Goal: Task Accomplishment & Management: Manage account settings

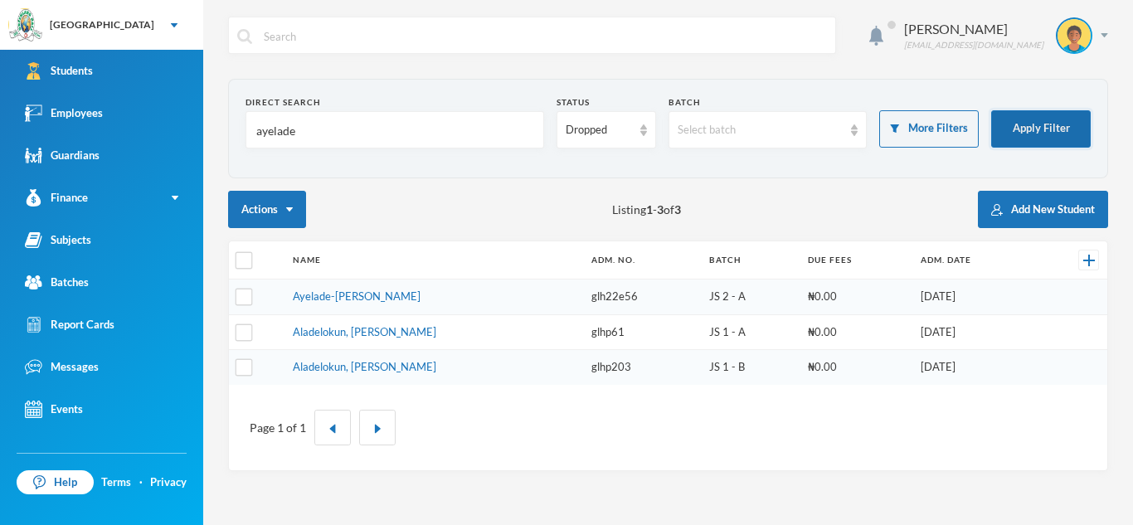
type input "ayelade"
click at [1052, 117] on button "Apply Filter" at bounding box center [1042, 128] width 100 height 37
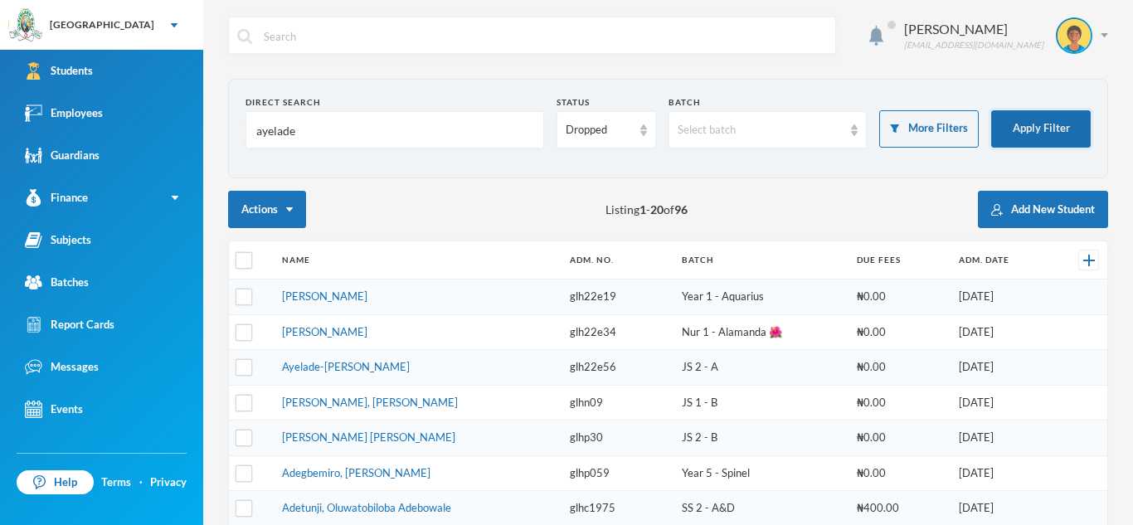
click at [1057, 119] on button "Apply Filter" at bounding box center [1042, 128] width 100 height 37
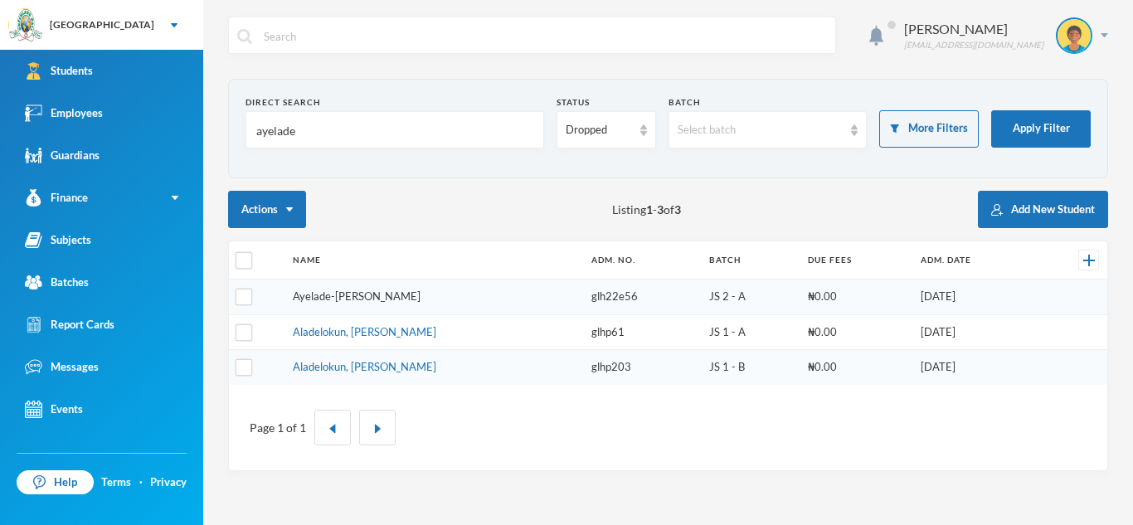
click at [363, 298] on link "Ayelade-[PERSON_NAME]" at bounding box center [357, 296] width 128 height 13
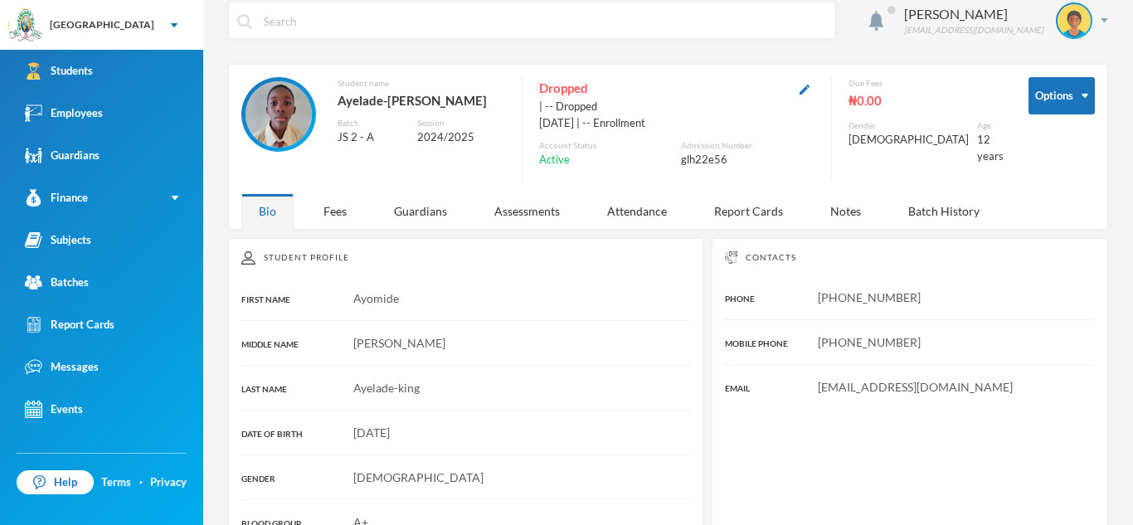
scroll to position [14, 0]
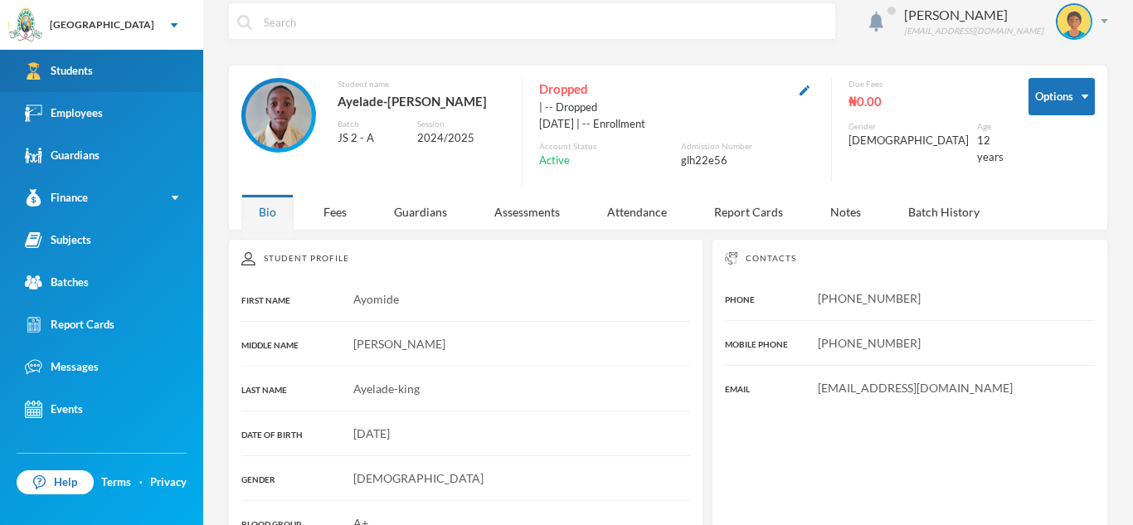
click at [140, 84] on link "Students" at bounding box center [101, 71] width 203 height 42
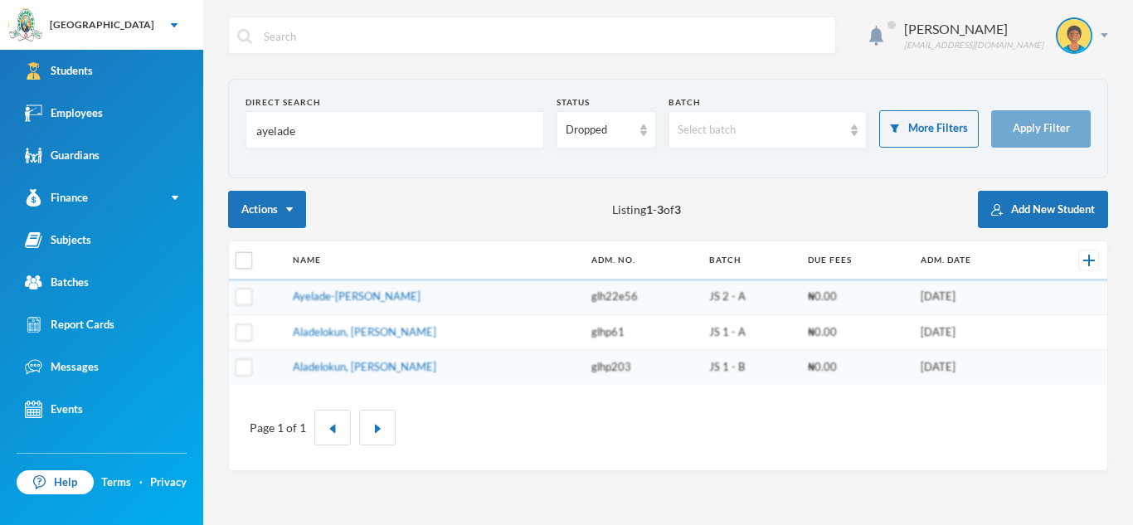
click at [298, 131] on input "ayelade" at bounding box center [395, 130] width 280 height 37
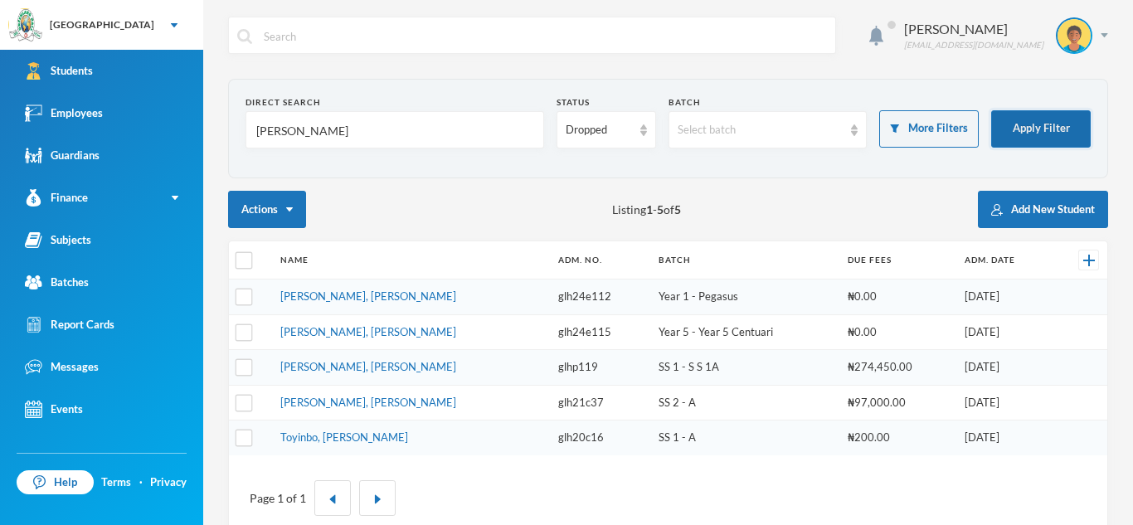
type input "[PERSON_NAME]"
click at [1041, 136] on button "Apply Filter" at bounding box center [1042, 128] width 100 height 37
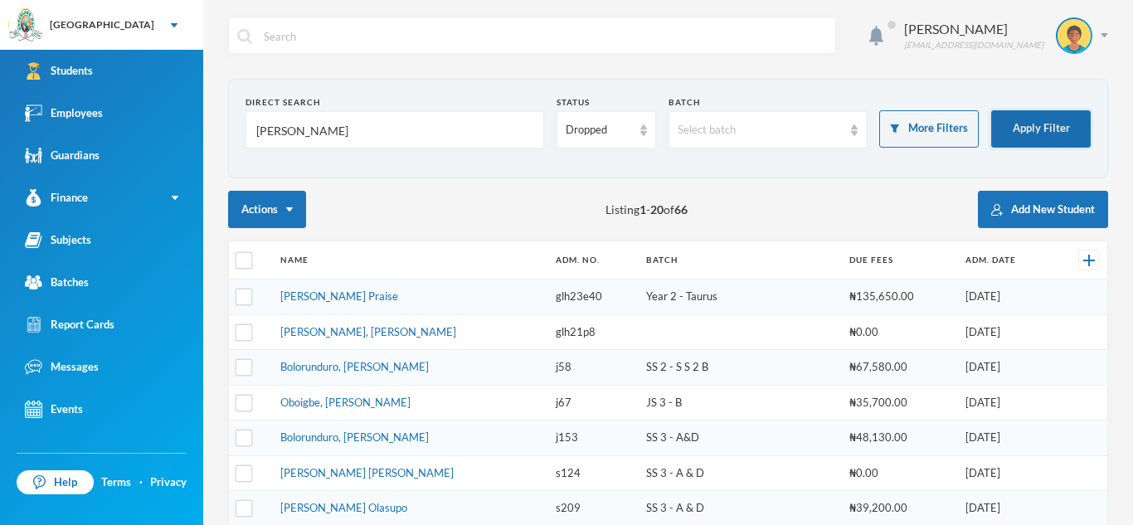
click at [1043, 117] on button "Apply Filter" at bounding box center [1042, 128] width 100 height 37
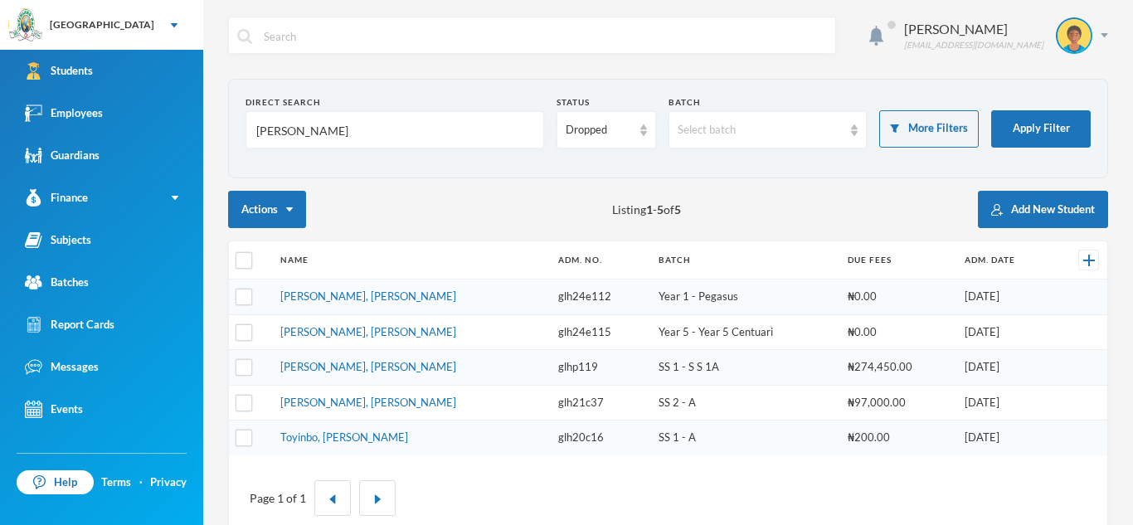
click at [305, 136] on input "[PERSON_NAME]" at bounding box center [395, 130] width 280 height 37
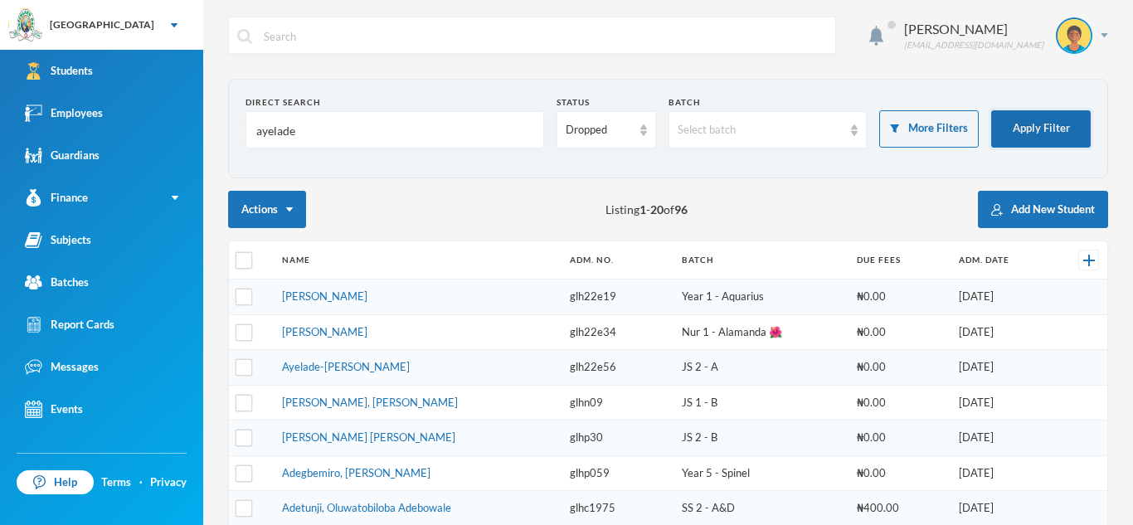
type input "ayelade"
click at [1040, 129] on button "Apply Filter" at bounding box center [1042, 128] width 100 height 37
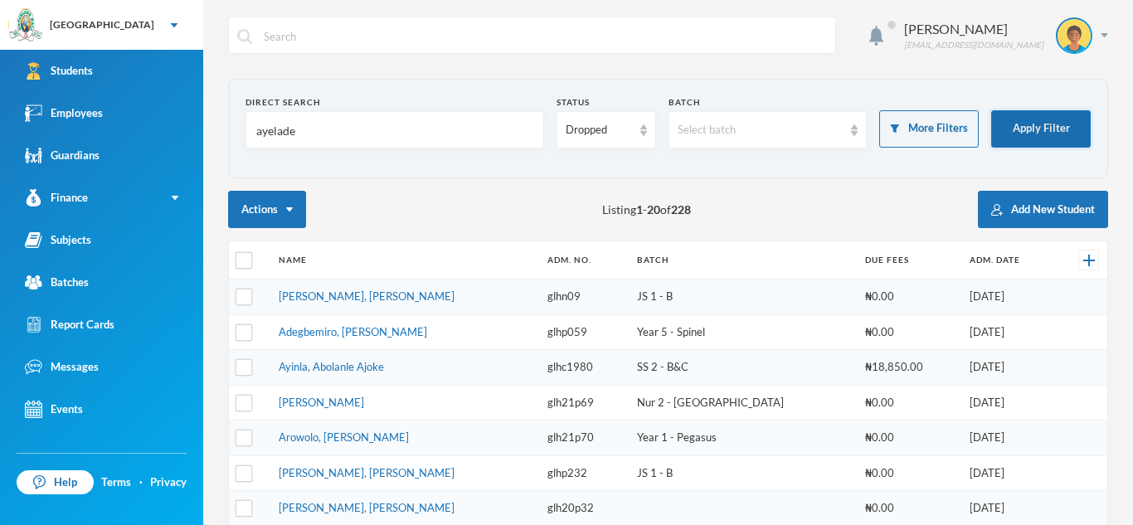
click at [1028, 136] on button "Apply Filter" at bounding box center [1042, 128] width 100 height 37
click at [1044, 114] on button "Apply Filter" at bounding box center [1042, 128] width 100 height 37
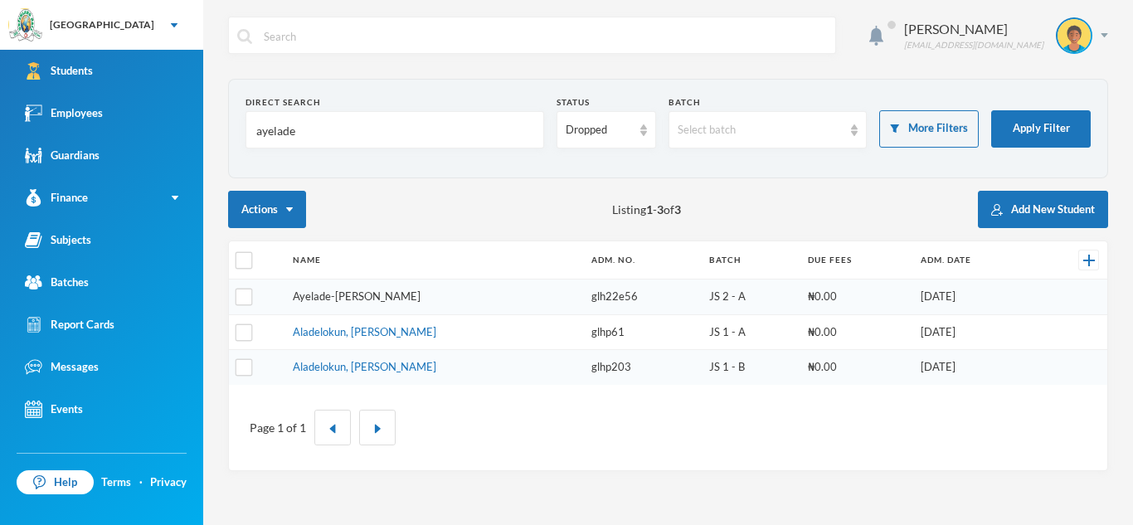
click at [383, 295] on link "Ayelade-[PERSON_NAME]" at bounding box center [357, 296] width 128 height 13
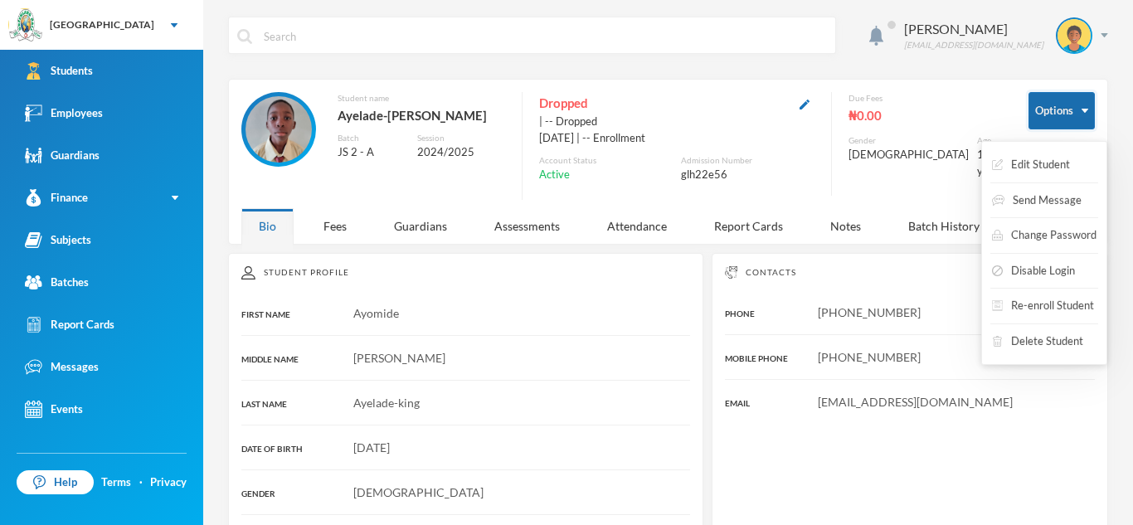
click at [1065, 110] on button "Options" at bounding box center [1062, 110] width 66 height 37
click at [1059, 120] on button "Options" at bounding box center [1062, 110] width 66 height 37
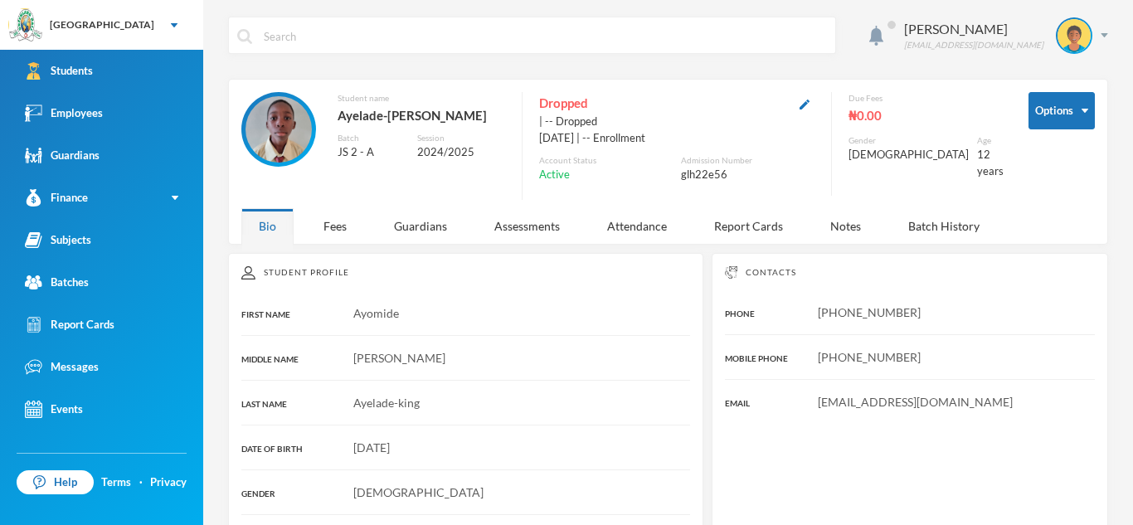
click at [580, 111] on span "Dropped" at bounding box center [563, 103] width 49 height 22
click at [810, 109] on img "button" at bounding box center [805, 105] width 10 height 10
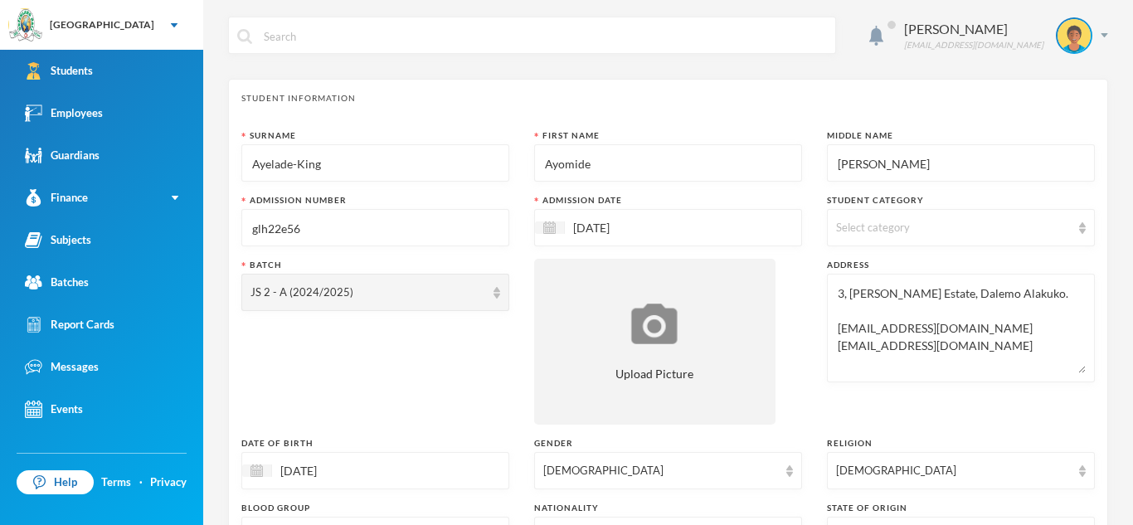
type textarea "3, Ademola Coker Estate, Dalemo Alakuko. ayokinga@gmail.com kingbumsy@gmail.com"
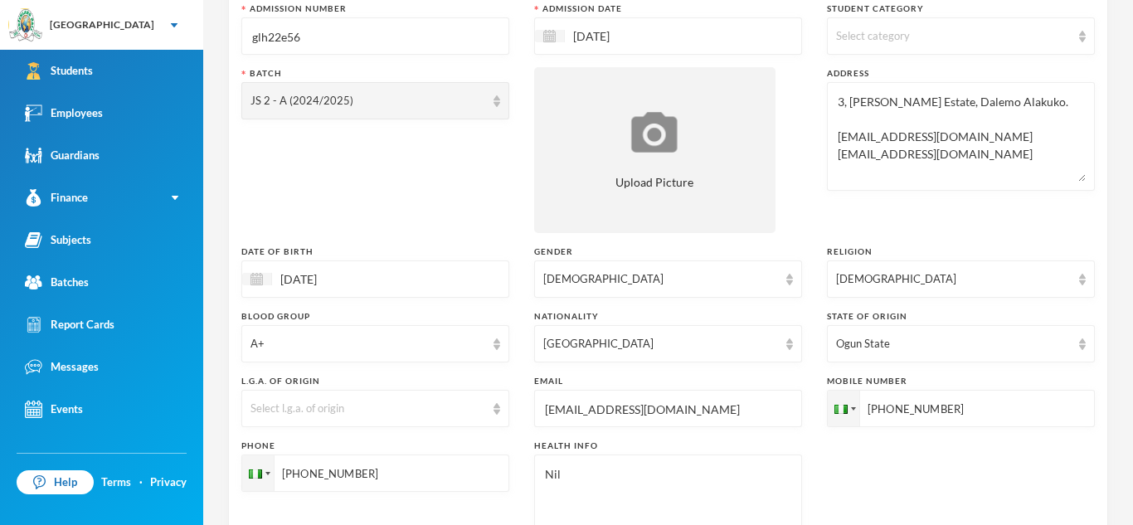
scroll to position [55, 0]
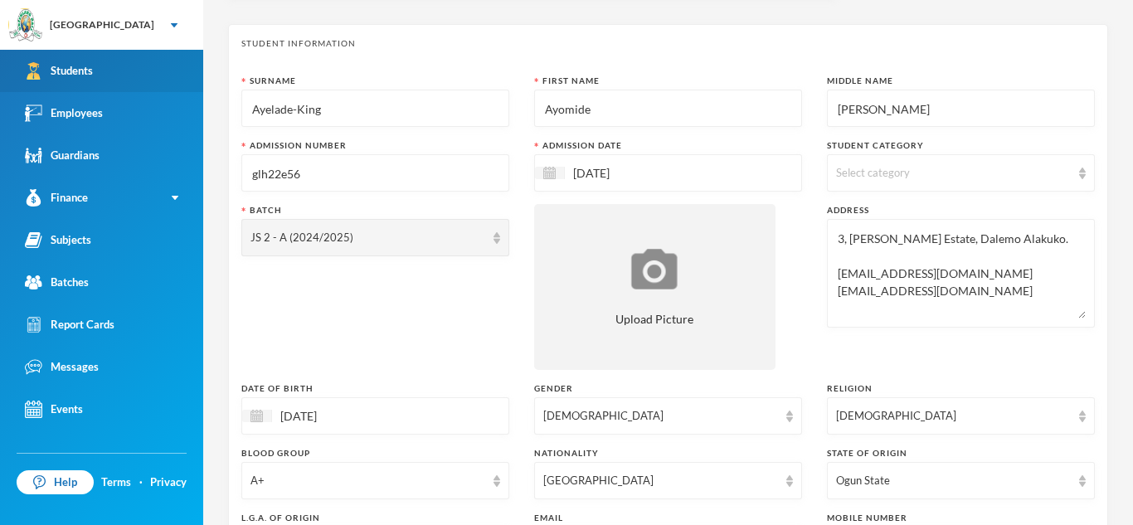
click at [100, 63] on link "Students" at bounding box center [101, 71] width 203 height 42
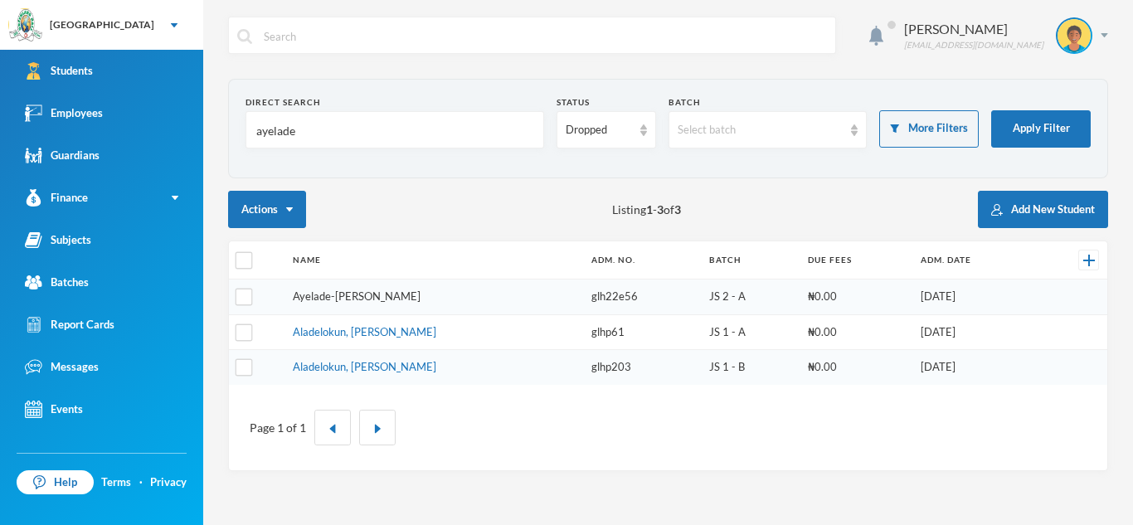
click at [399, 297] on link "Ayelade-[PERSON_NAME]" at bounding box center [357, 296] width 128 height 13
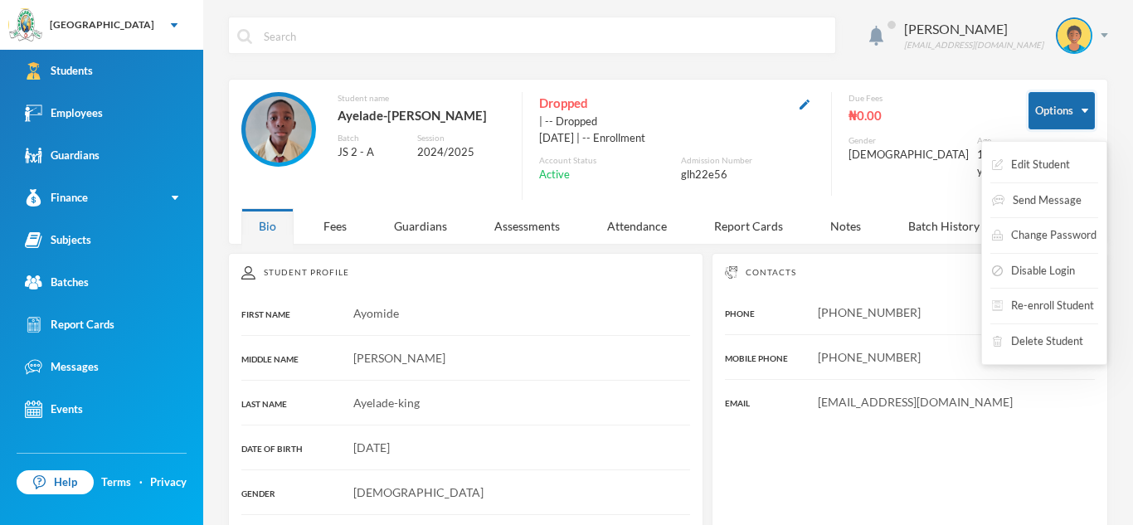
click at [1084, 98] on button "Options" at bounding box center [1062, 110] width 66 height 37
click at [1041, 268] on button "Disable Login" at bounding box center [1034, 271] width 86 height 30
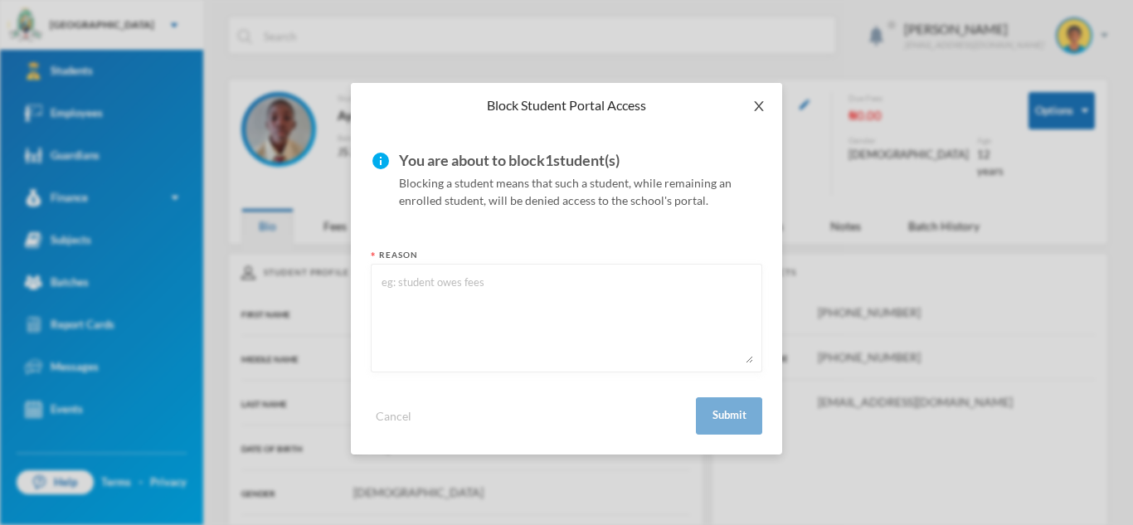
click at [756, 108] on icon "icon: close" at bounding box center [759, 106] width 13 height 13
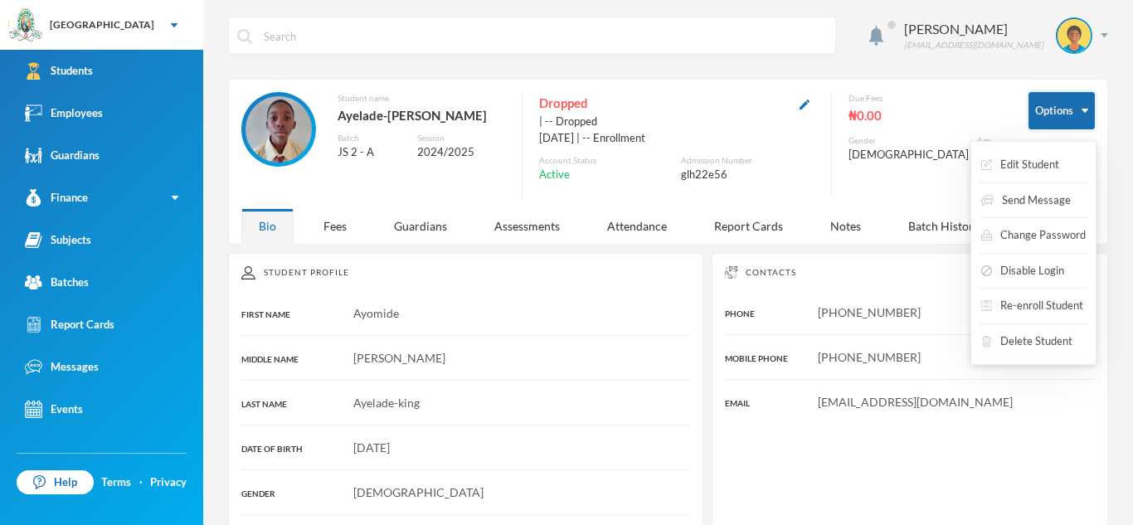
click at [1065, 118] on button "Options" at bounding box center [1062, 110] width 66 height 37
click at [1080, 106] on button "Options" at bounding box center [1062, 110] width 66 height 37
click at [1025, 154] on button "Edit Student" at bounding box center [1020, 165] width 81 height 30
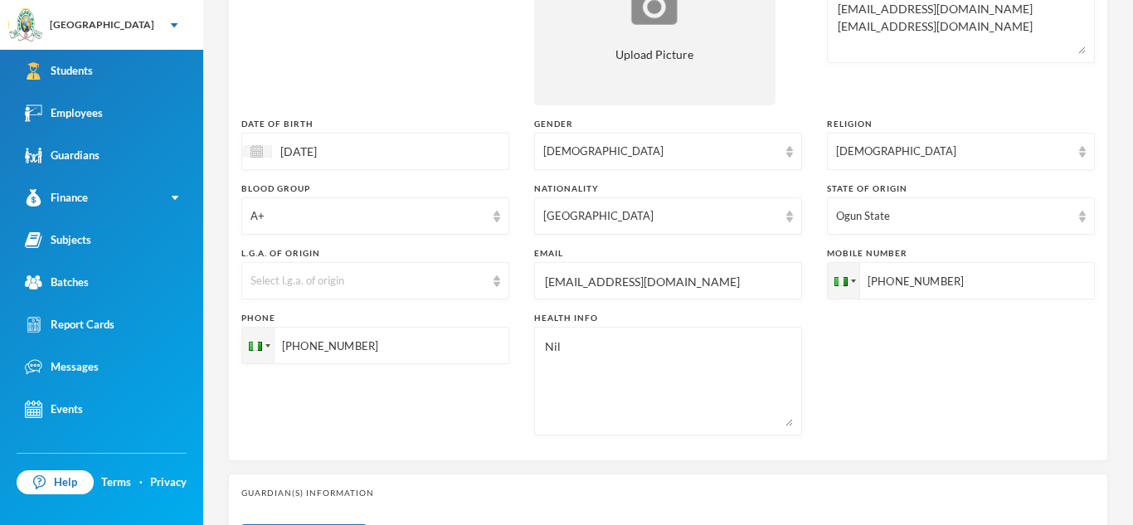
scroll to position [714, 0]
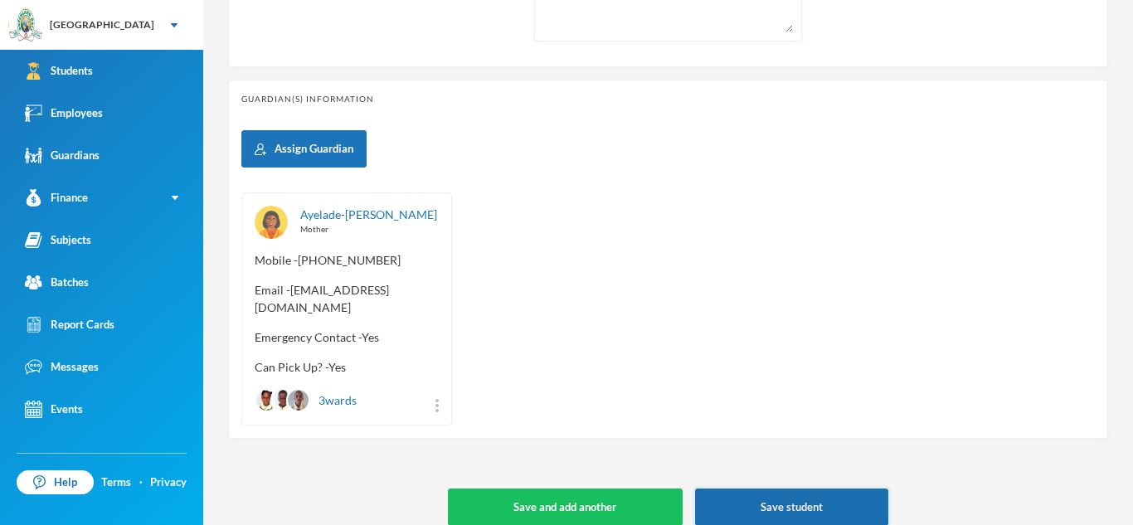
click at [787, 489] on button "Save student" at bounding box center [791, 507] width 193 height 37
type textarea "3, Ademola Coker Estate, Dalemo Alakuko. ayokinga@gmail.com kingbumsy@gmail.com"
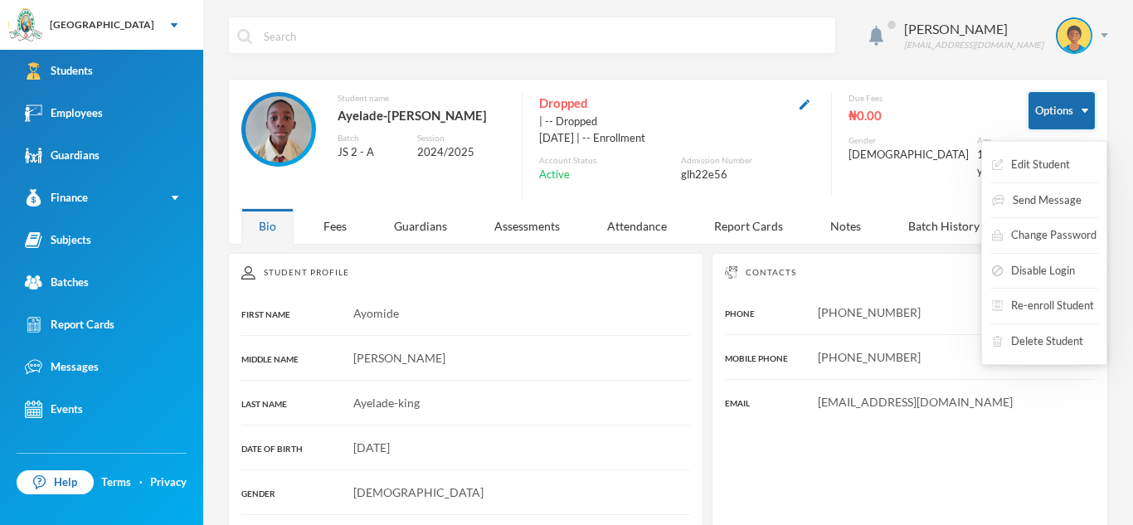
click at [1059, 114] on button "Options" at bounding box center [1062, 110] width 66 height 37
click at [1089, 113] on button "Options" at bounding box center [1062, 110] width 66 height 37
click at [1055, 321] on div "Edit Student Send Message Change Password Disable Login Re-enroll Student Delet…" at bounding box center [1034, 253] width 126 height 224
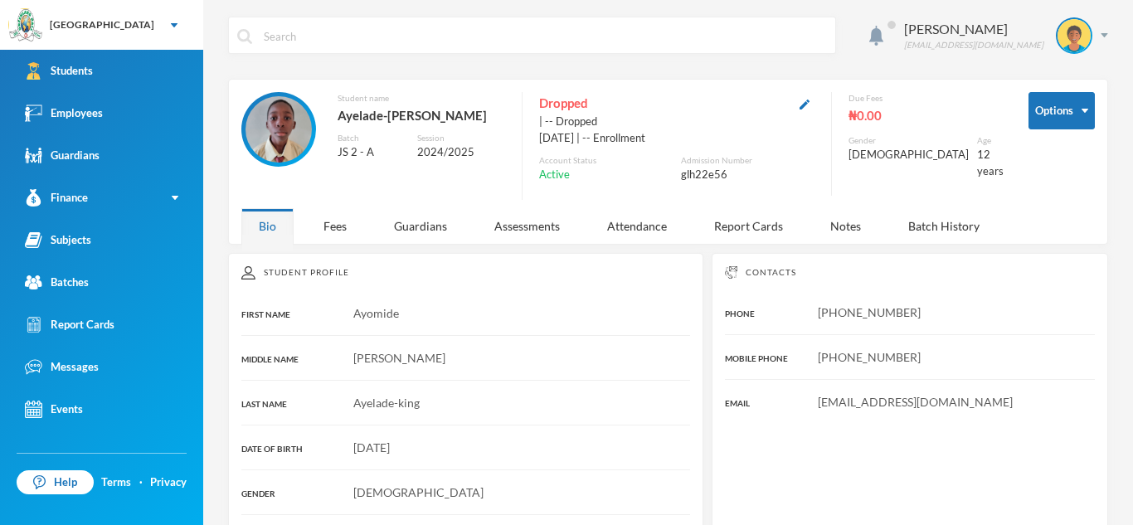
click at [901, 76] on div "Asaolu Omonike omonike.asaolu@greenlandhall.org" at bounding box center [668, 48] width 880 height 62
click at [598, 101] on div "Dropped" at bounding box center [676, 103] width 275 height 22
click at [599, 114] on div "| -- Dropped" at bounding box center [676, 122] width 275 height 17
click at [627, 134] on div "[DATE] | -- Enrollment" at bounding box center [676, 138] width 275 height 17
click at [612, 126] on div "| -- Dropped" at bounding box center [676, 122] width 275 height 17
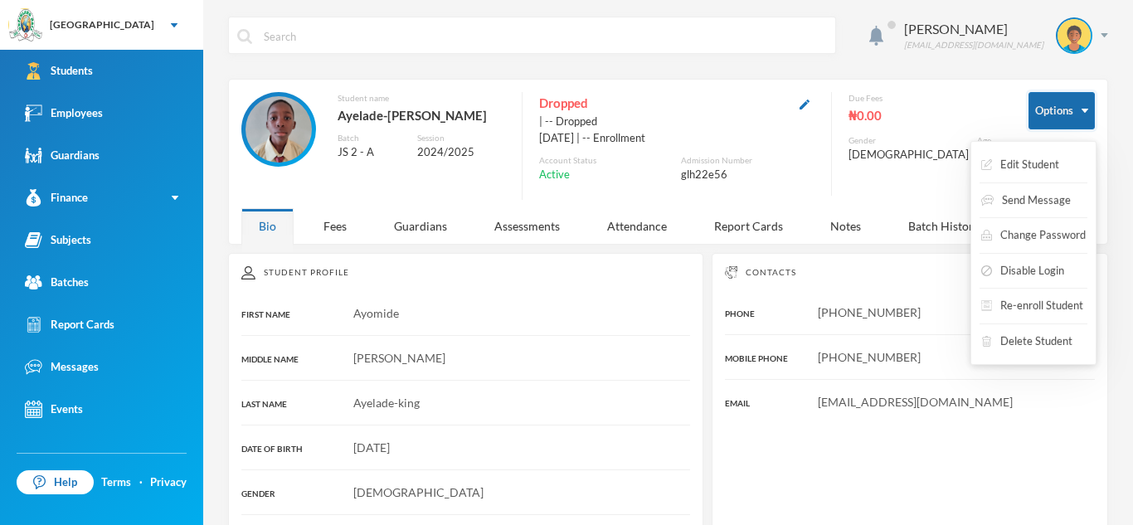
click at [1091, 102] on button "Options" at bounding box center [1062, 110] width 66 height 37
click at [1088, 109] on img "button" at bounding box center [1085, 111] width 7 height 4
click at [1072, 113] on button "Options" at bounding box center [1062, 110] width 66 height 37
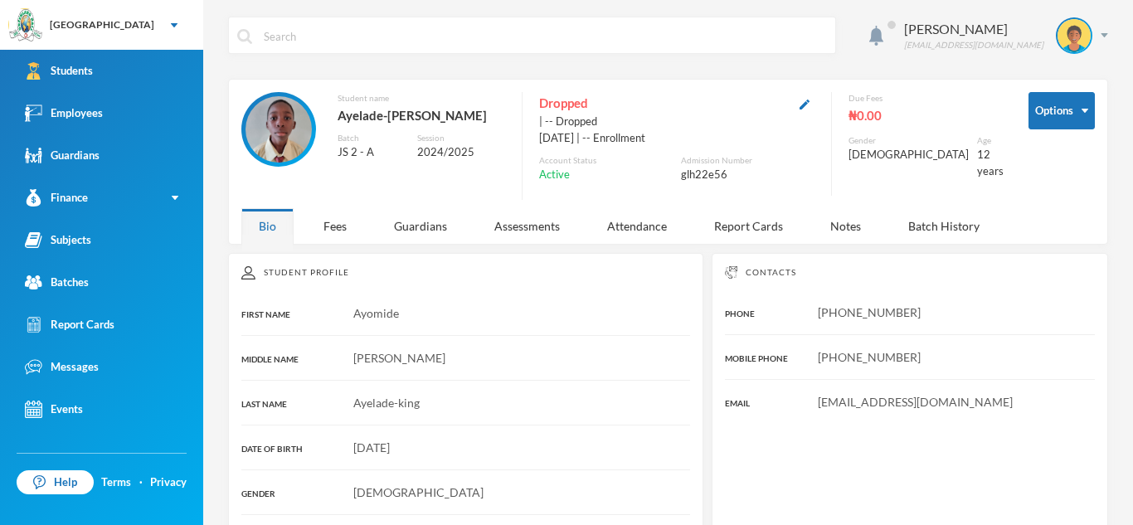
click at [618, 97] on div "Dropped" at bounding box center [676, 103] width 275 height 22
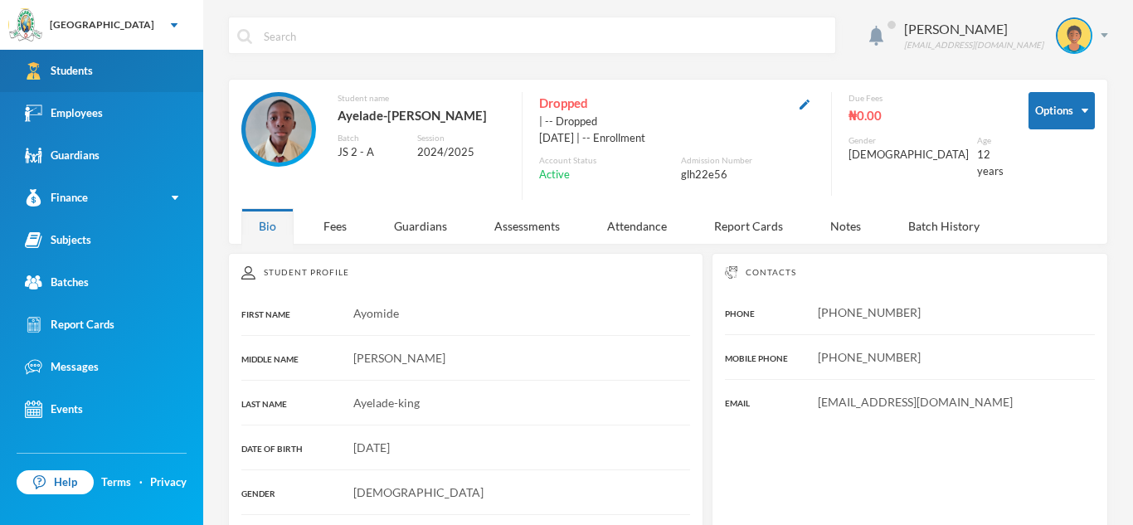
click at [79, 52] on link "Students" at bounding box center [101, 71] width 203 height 42
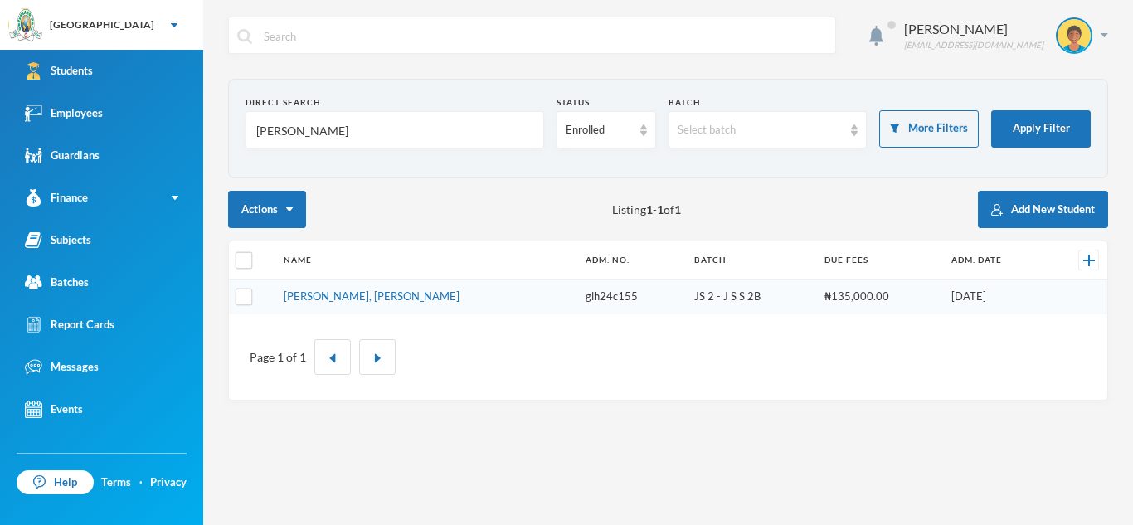
click at [291, 128] on input "[PERSON_NAME]" at bounding box center [395, 130] width 280 height 37
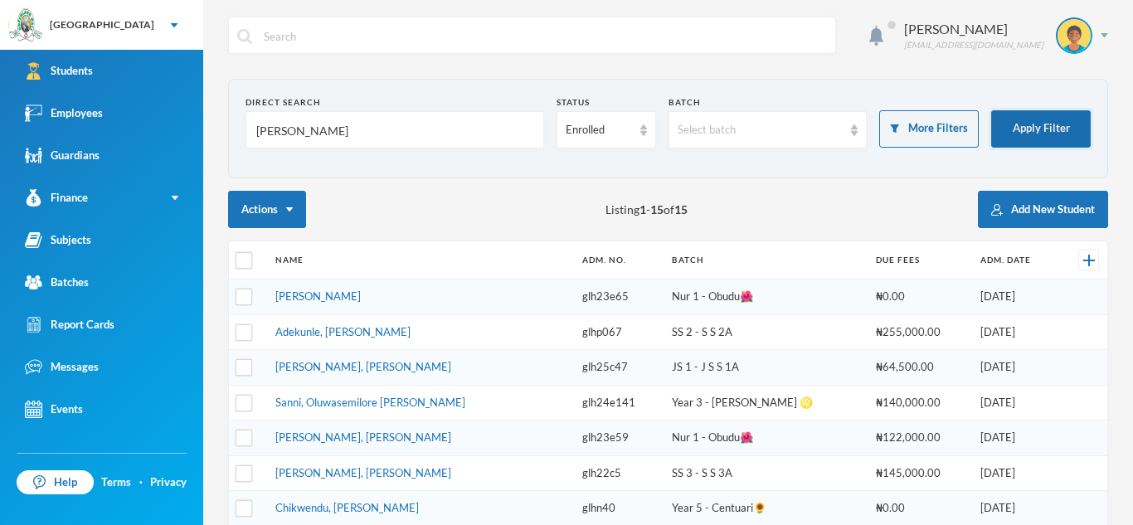
type input "[PERSON_NAME]"
click at [1057, 131] on button "Apply Filter" at bounding box center [1042, 128] width 100 height 37
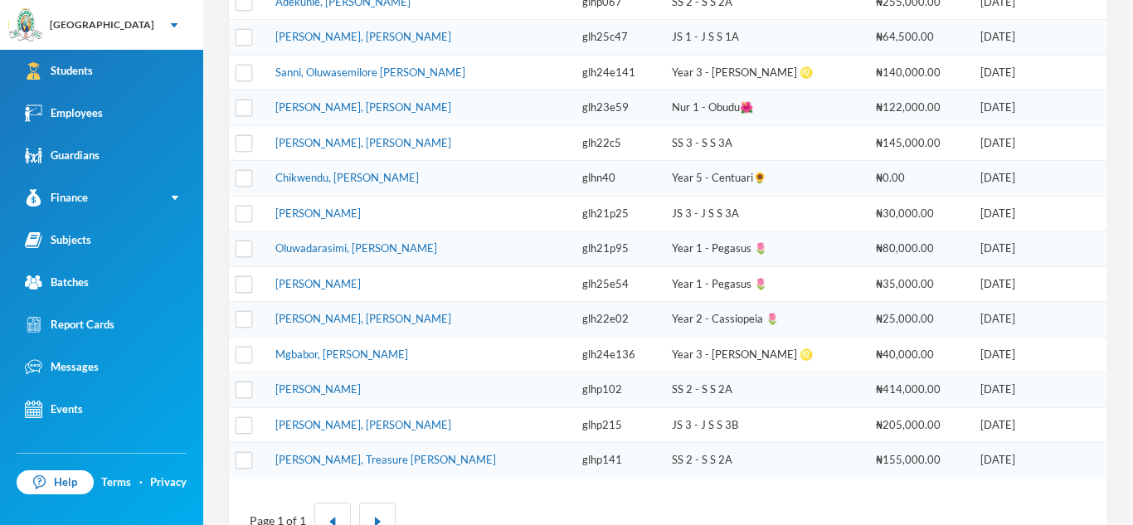
scroll to position [334, 0]
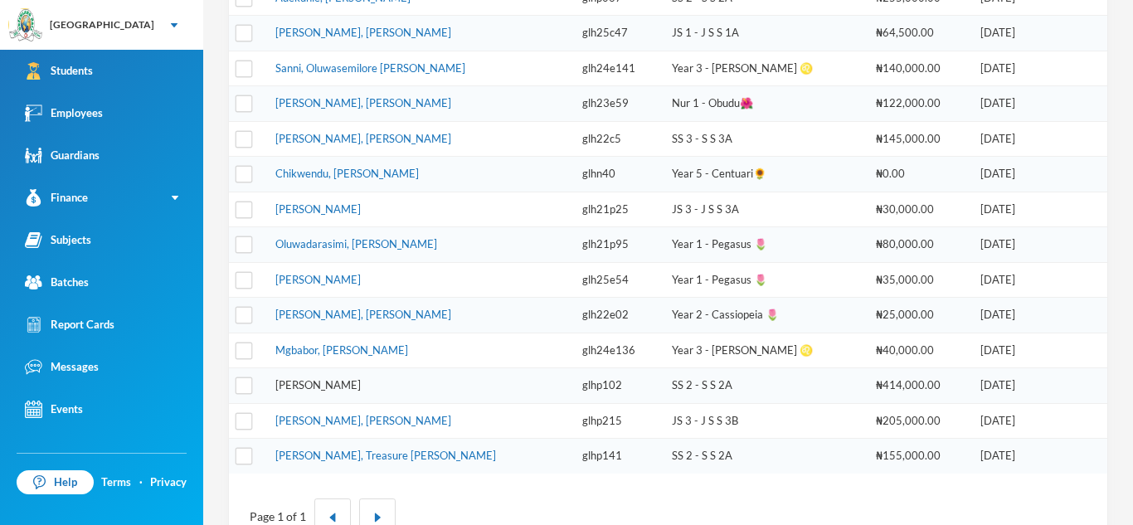
click at [339, 383] on link "[PERSON_NAME]" at bounding box center [317, 384] width 85 height 13
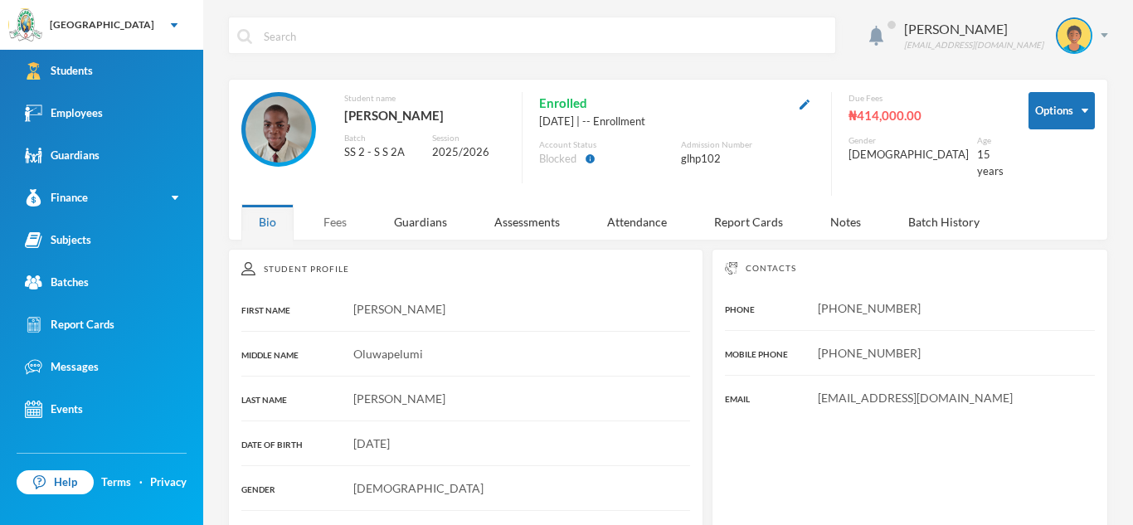
click at [338, 210] on div "Fees" at bounding box center [335, 222] width 58 height 36
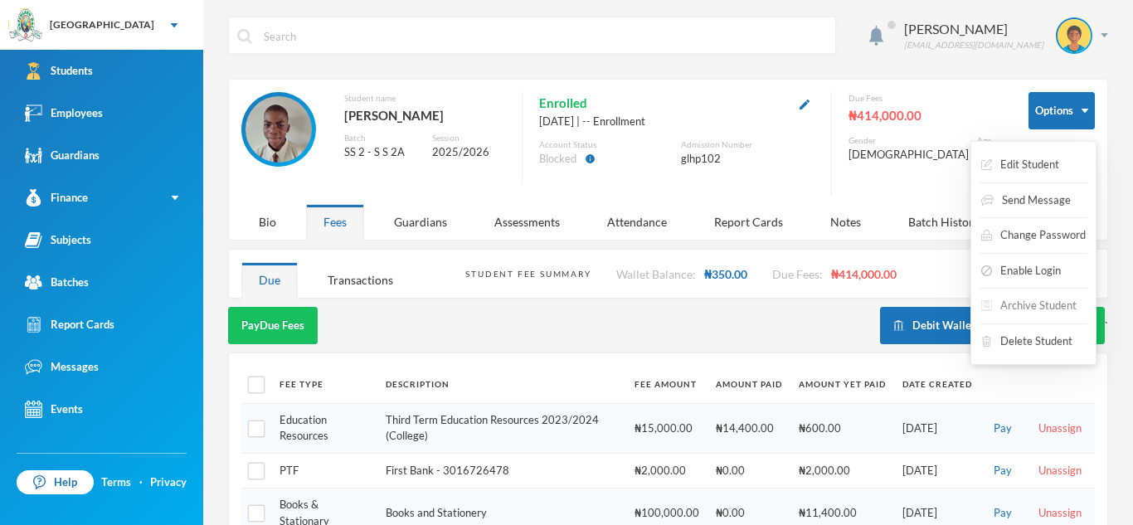
click at [1032, 309] on button "Archive Student" at bounding box center [1029, 306] width 99 height 30
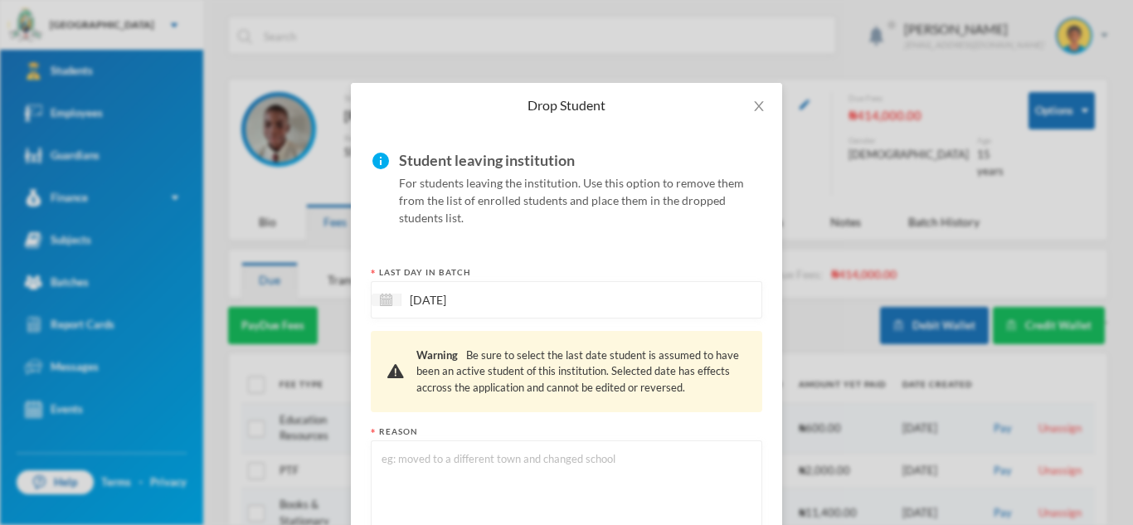
click at [383, 492] on textarea at bounding box center [566, 495] width 373 height 90
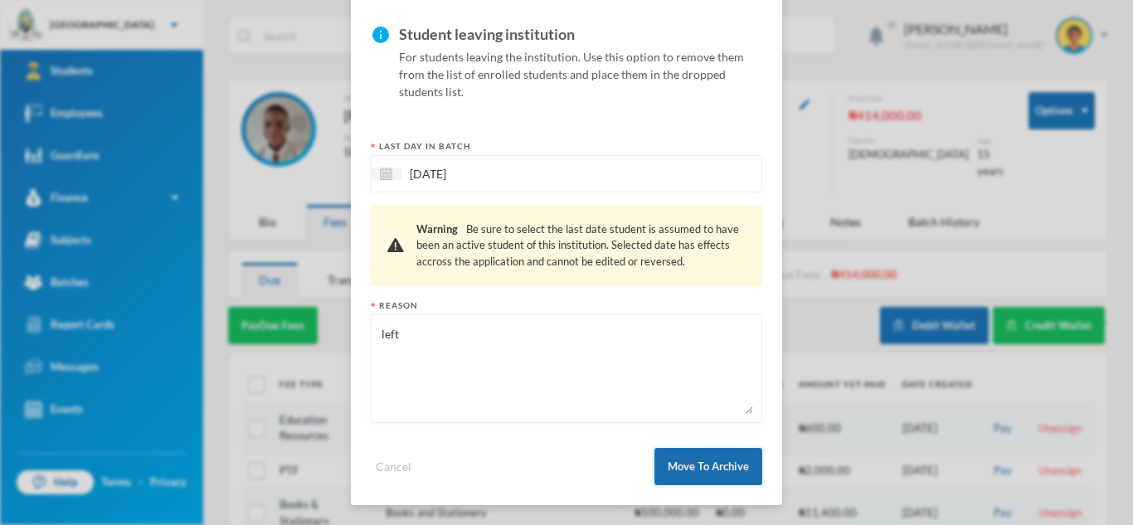
type textarea "left"
click at [700, 463] on button "Move To Archive" at bounding box center [709, 466] width 108 height 37
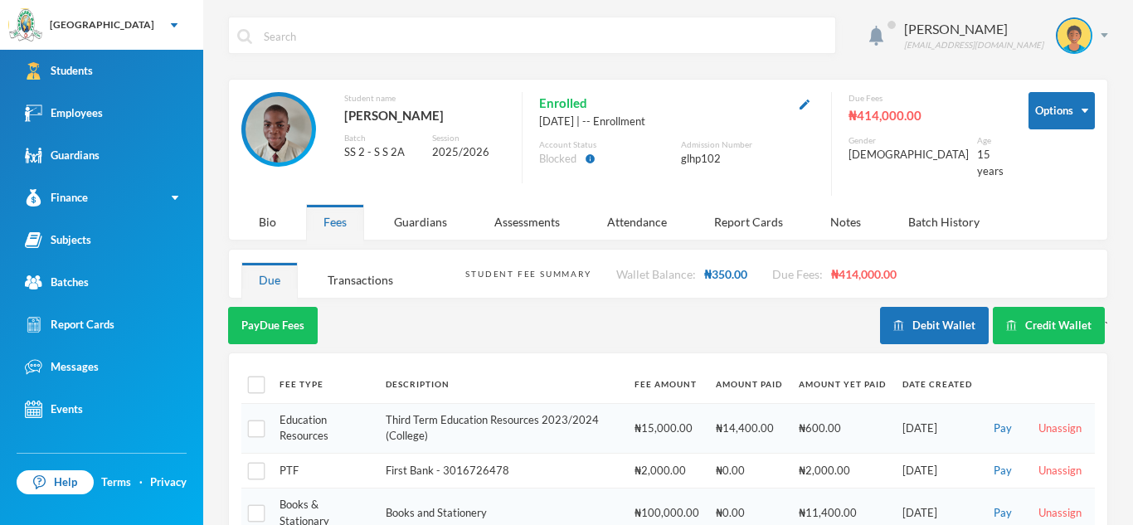
scroll to position [43, 0]
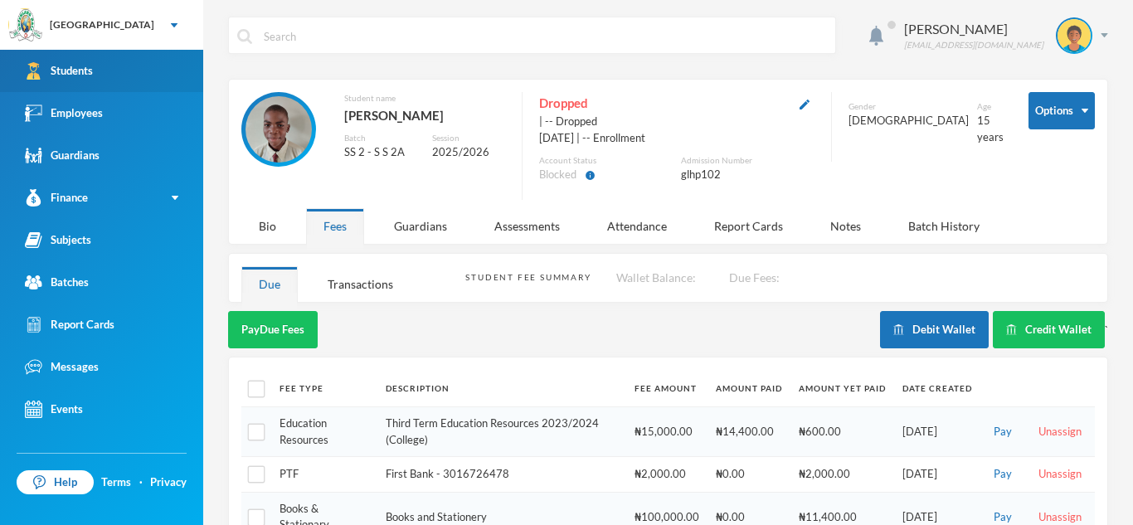
click at [110, 61] on link "Students" at bounding box center [101, 71] width 203 height 42
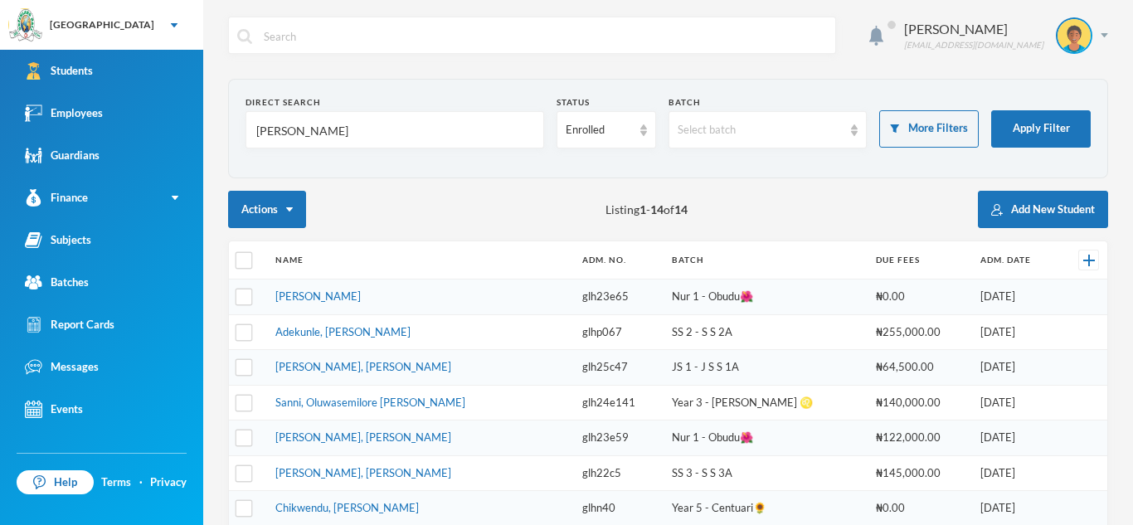
click at [285, 129] on input "[PERSON_NAME]" at bounding box center [395, 130] width 280 height 37
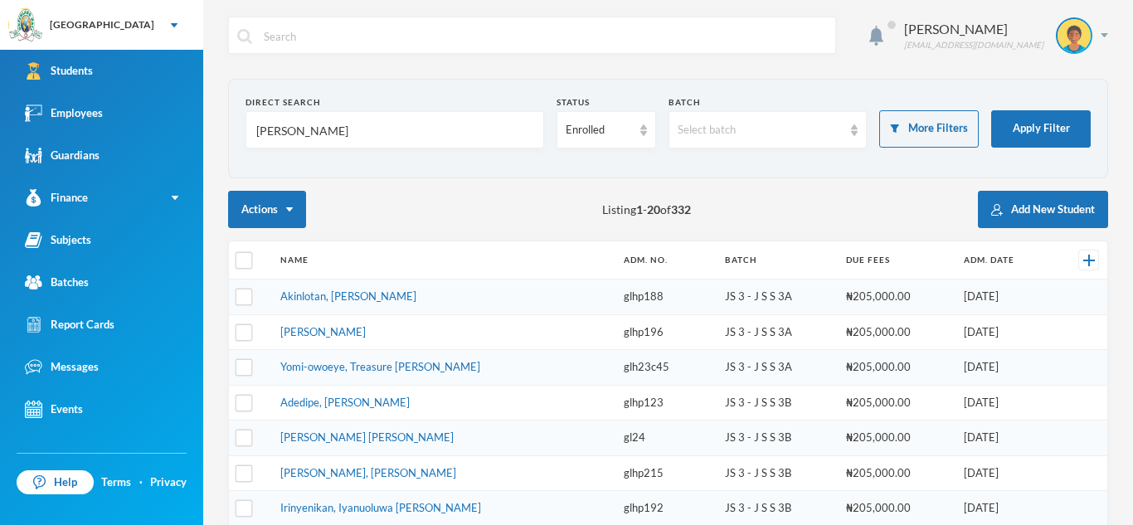
type input "[PERSON_NAME]"
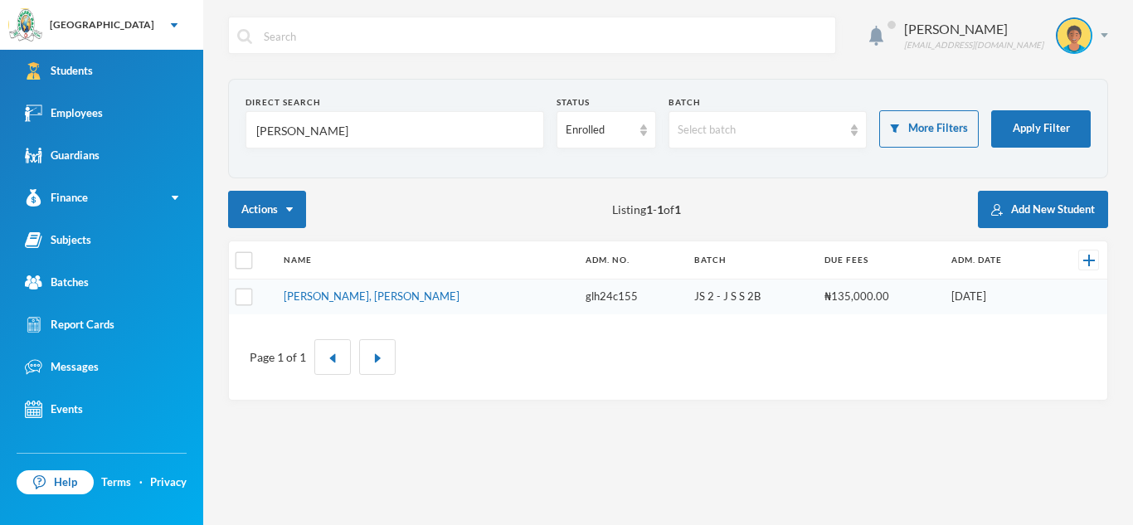
click at [291, 137] on input "[PERSON_NAME]" at bounding box center [395, 130] width 280 height 37
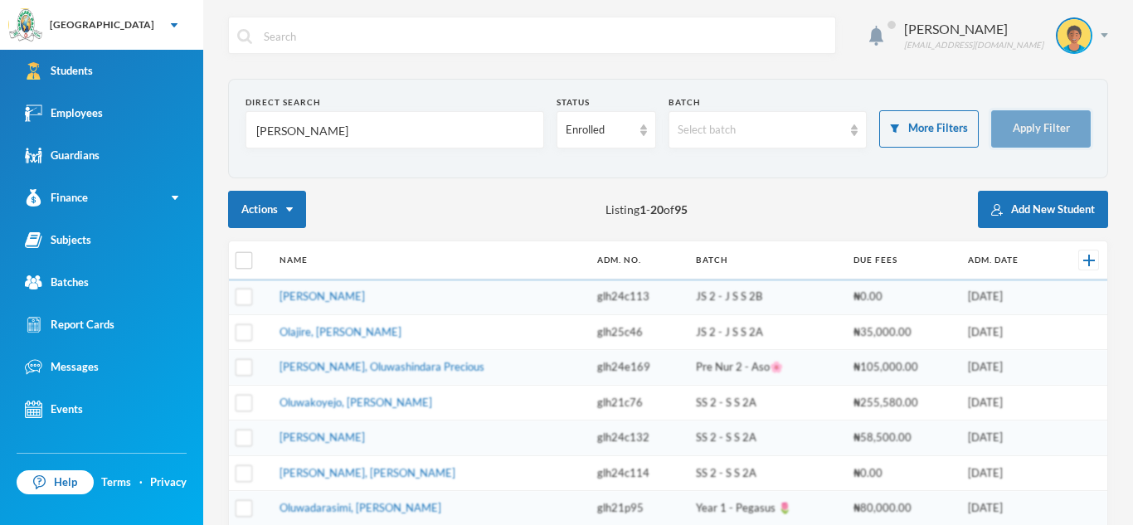
type input "[PERSON_NAME]"
click at [1014, 125] on button "Apply Filter" at bounding box center [1042, 128] width 100 height 37
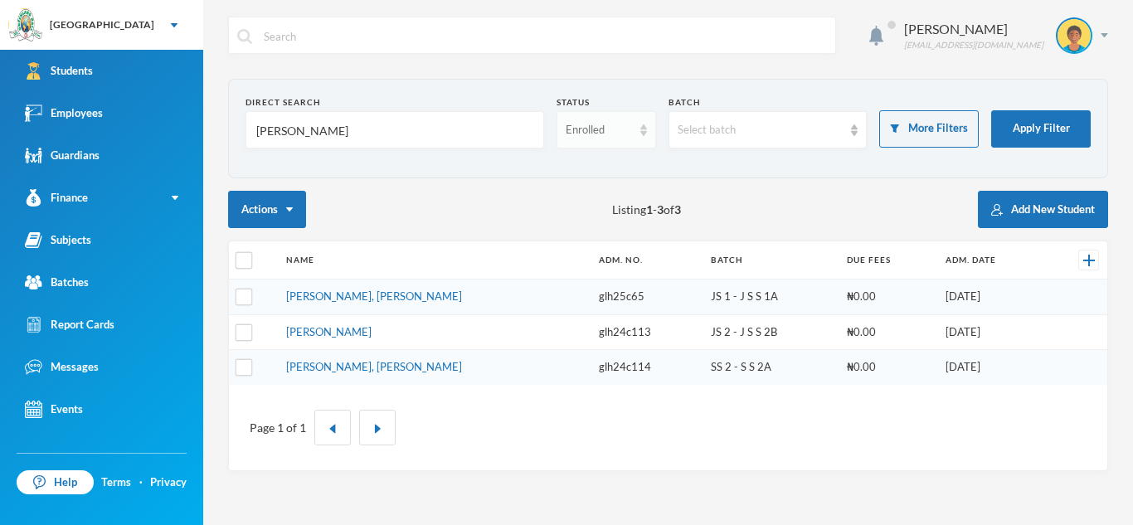
click at [642, 138] on div "Enrolled" at bounding box center [607, 129] width 100 height 37
click at [597, 219] on span "Dropped" at bounding box center [589, 221] width 46 height 14
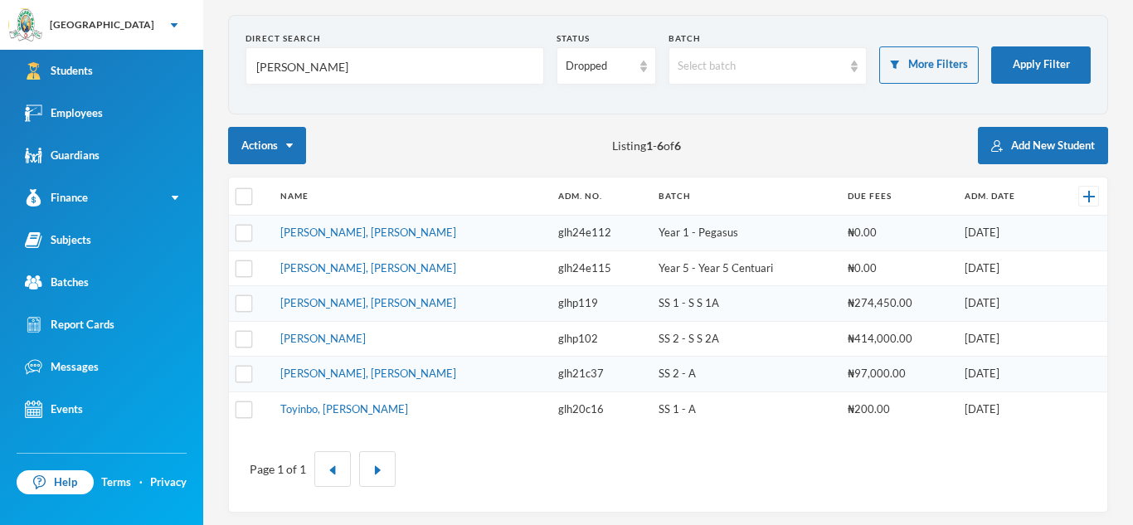
scroll to position [65, 0]
click at [362, 334] on link "[PERSON_NAME]" at bounding box center [322, 337] width 85 height 13
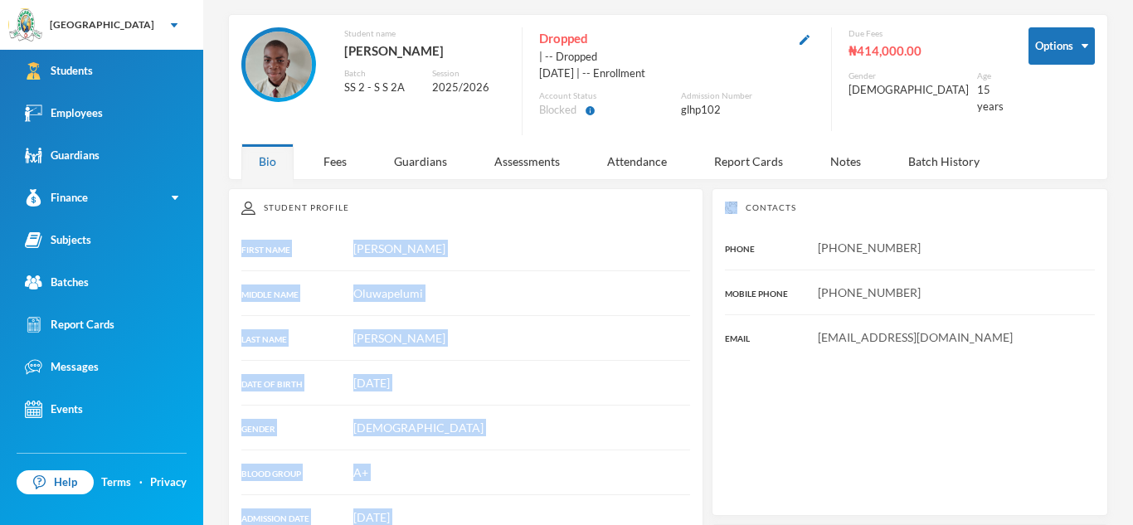
click at [440, 315] on div at bounding box center [465, 315] width 449 height 1
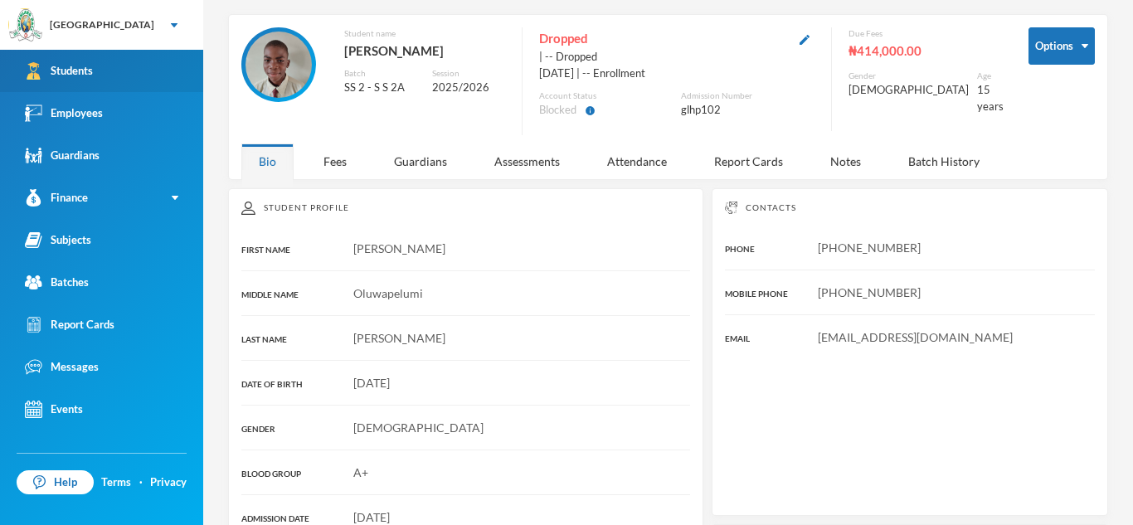
click at [70, 78] on div "Students" at bounding box center [59, 70] width 68 height 17
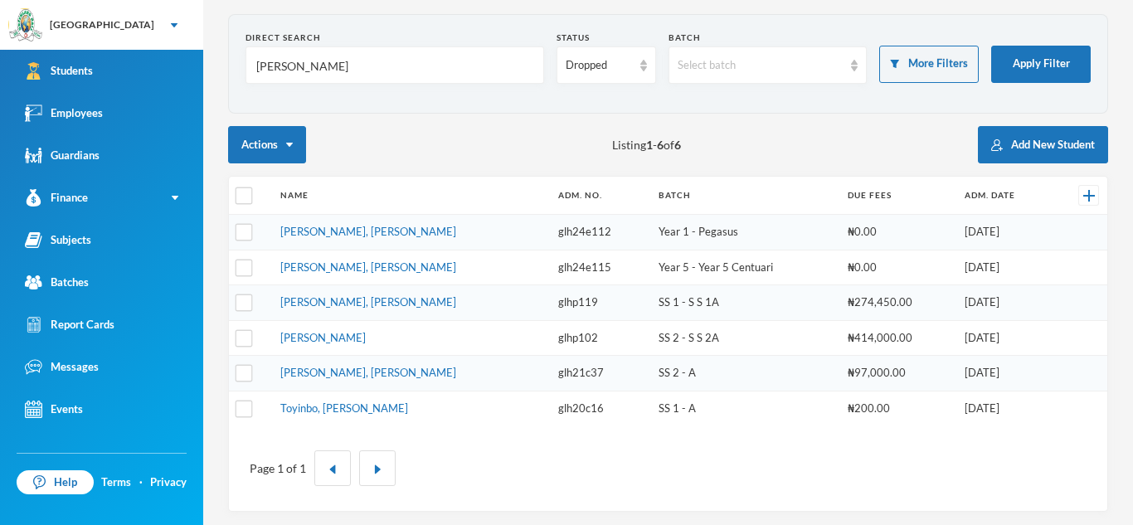
click at [301, 72] on input "[PERSON_NAME]" at bounding box center [395, 65] width 280 height 37
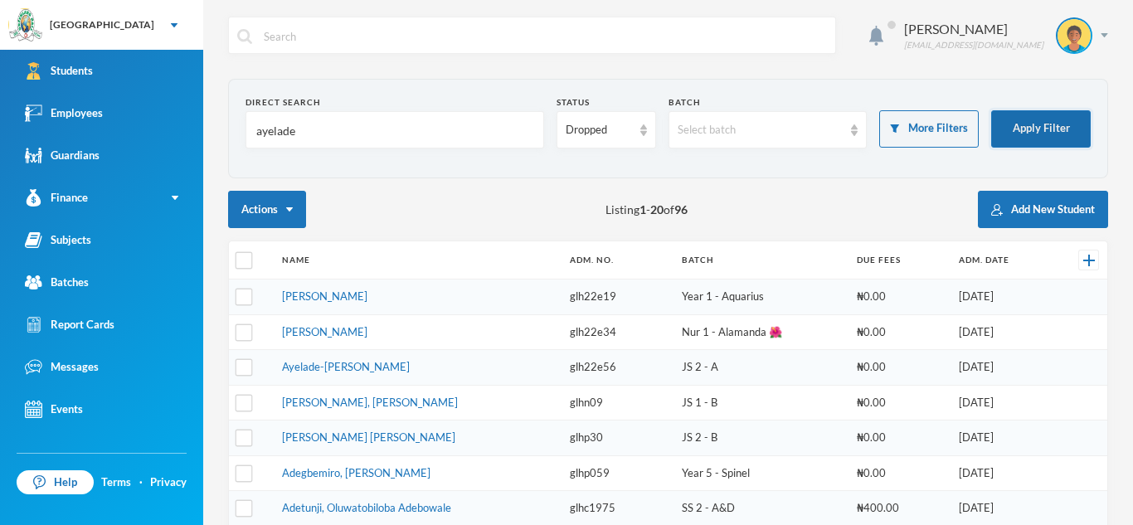
type input "ayelade"
click at [1041, 126] on button "Apply Filter" at bounding box center [1042, 128] width 100 height 37
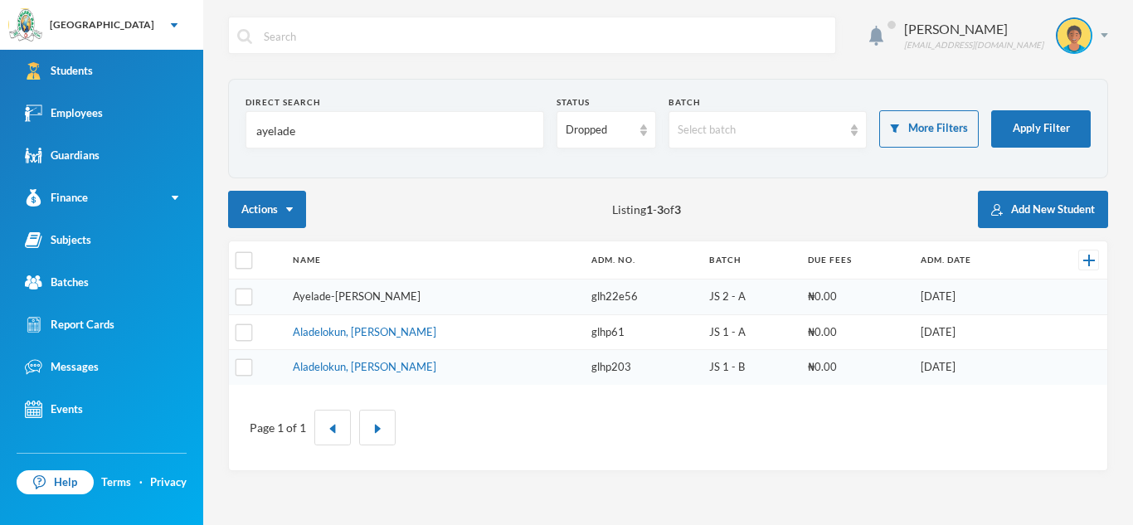
click at [378, 298] on link "Ayelade-[PERSON_NAME]" at bounding box center [357, 296] width 128 height 13
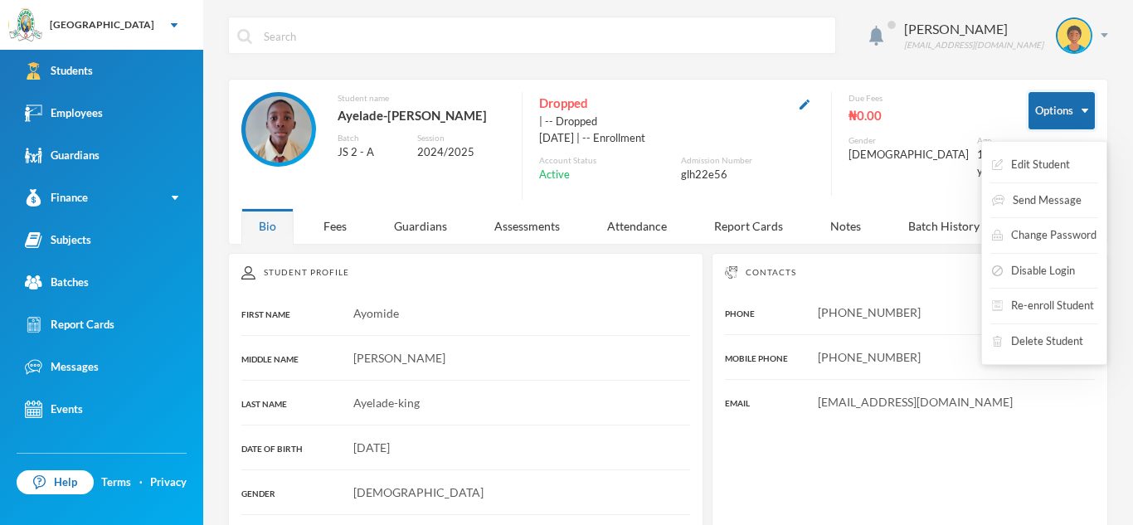
click at [1089, 105] on button "Options" at bounding box center [1062, 110] width 66 height 37
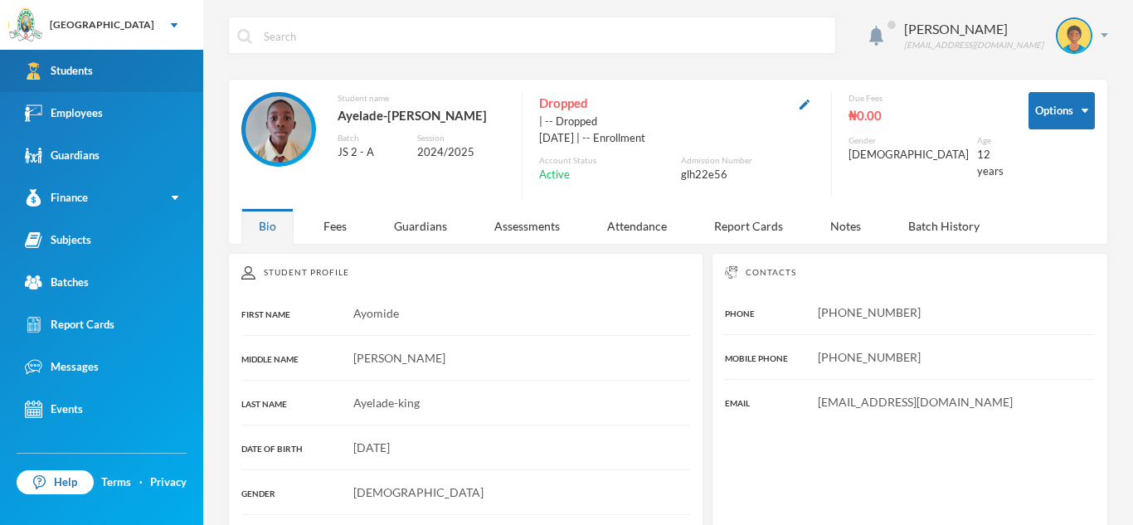
click at [164, 64] on link "Students" at bounding box center [101, 71] width 203 height 42
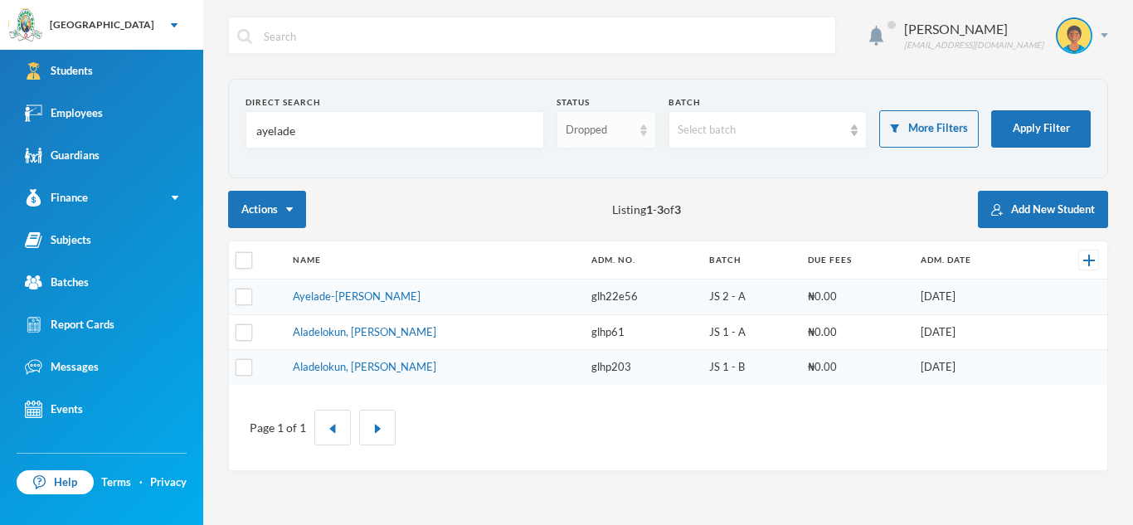
click at [643, 126] on img at bounding box center [644, 130] width 7 height 12
click at [607, 170] on span "Enrolled" at bounding box center [588, 168] width 44 height 14
click at [329, 127] on input "ayelade" at bounding box center [395, 130] width 280 height 37
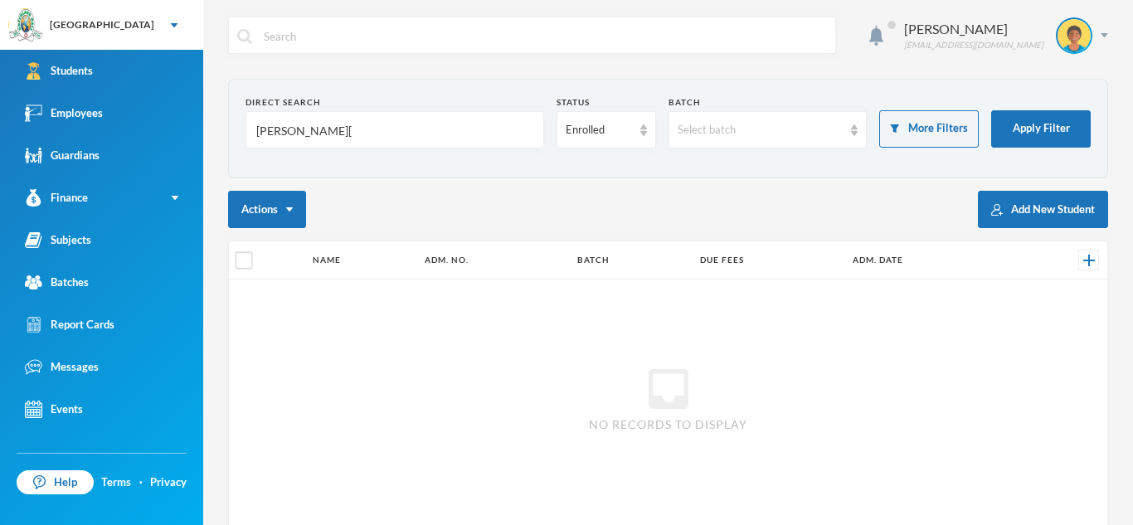
click at [340, 132] on input "ayelade ayomi[" at bounding box center [395, 130] width 280 height 37
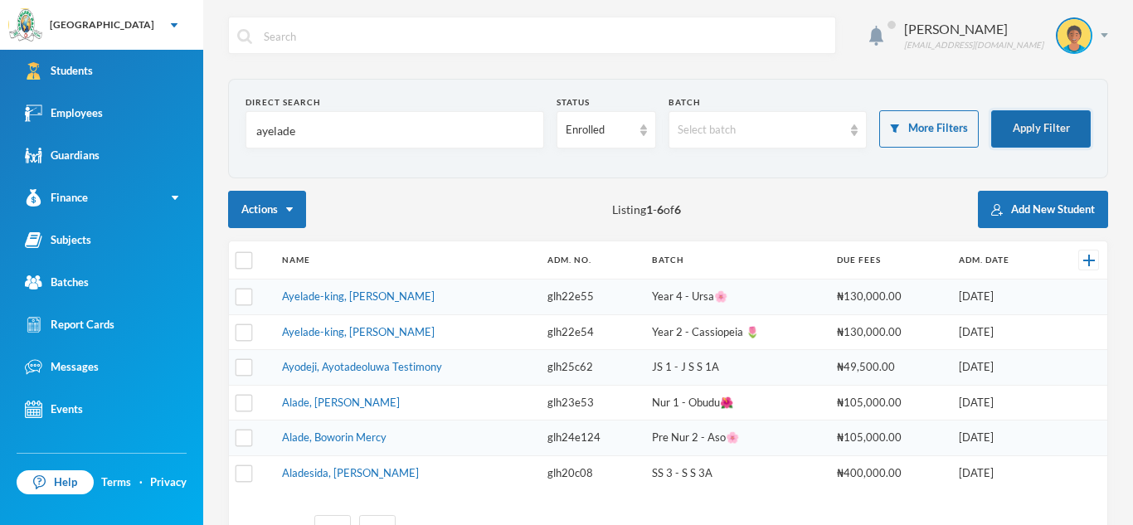
type input "ayelade"
click at [1040, 116] on button "Apply Filter" at bounding box center [1042, 128] width 100 height 37
click at [422, 298] on link "Ayelade-king, [PERSON_NAME]" at bounding box center [358, 296] width 153 height 13
